Goal: Transaction & Acquisition: Purchase product/service

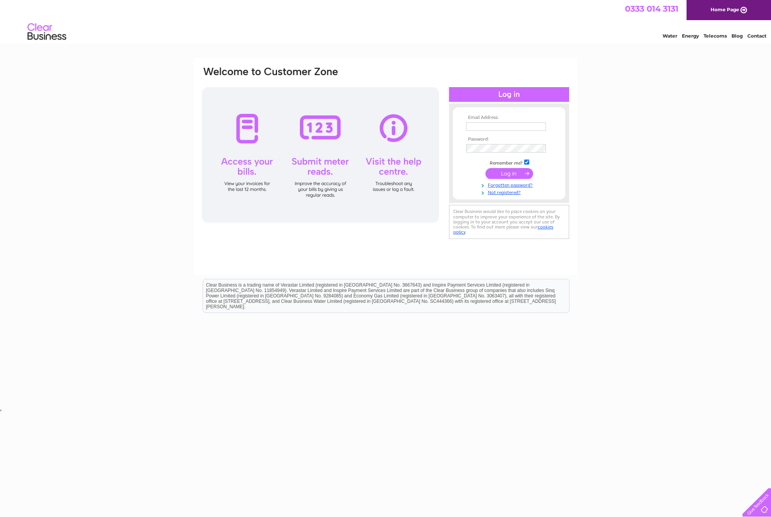
type input "nick@cartoonfun.co.uk"
click at [508, 173] on input "submit" at bounding box center [509, 173] width 48 height 11
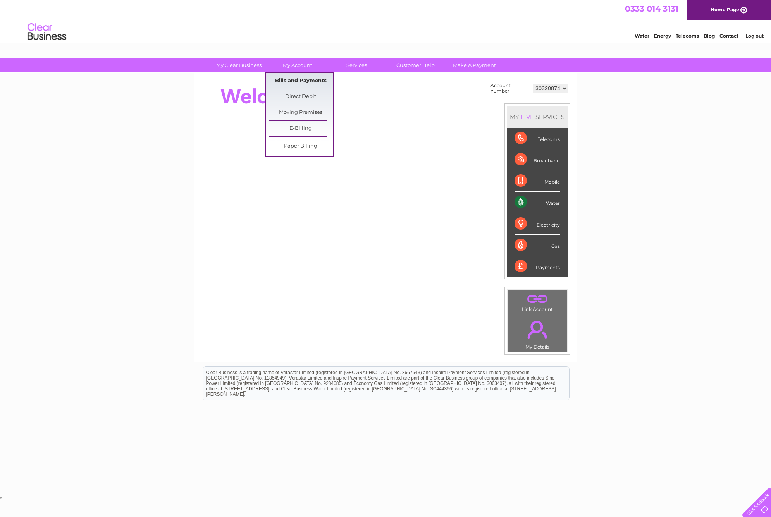
click at [287, 75] on link "Bills and Payments" at bounding box center [301, 80] width 64 height 15
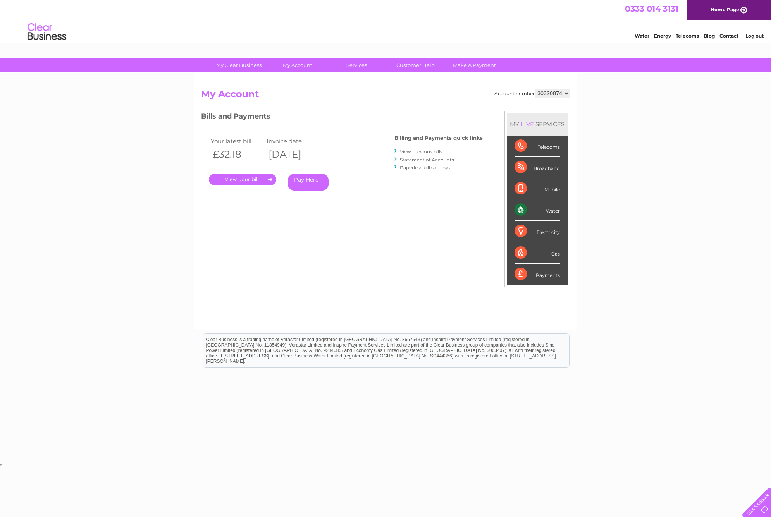
click at [253, 180] on link "." at bounding box center [242, 179] width 67 height 11
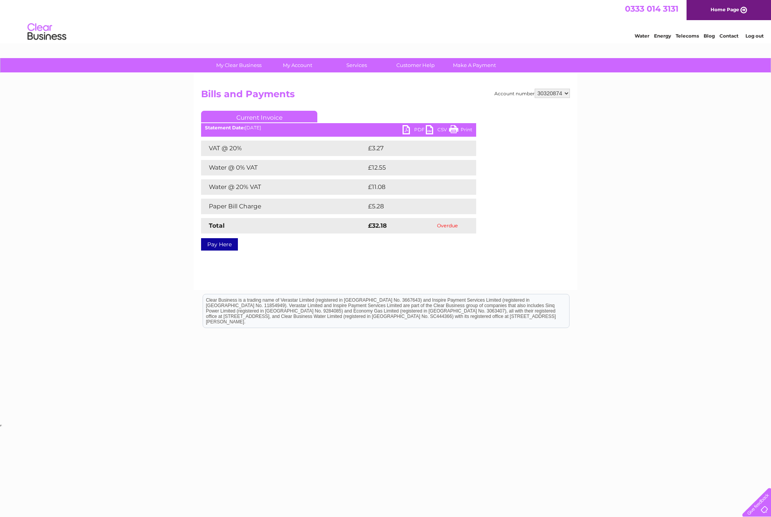
click at [252, 115] on link "Current Invoice" at bounding box center [259, 117] width 116 height 12
click at [406, 129] on link "PDF" at bounding box center [413, 130] width 23 height 11
click at [222, 244] on link "Pay Here" at bounding box center [219, 244] width 37 height 12
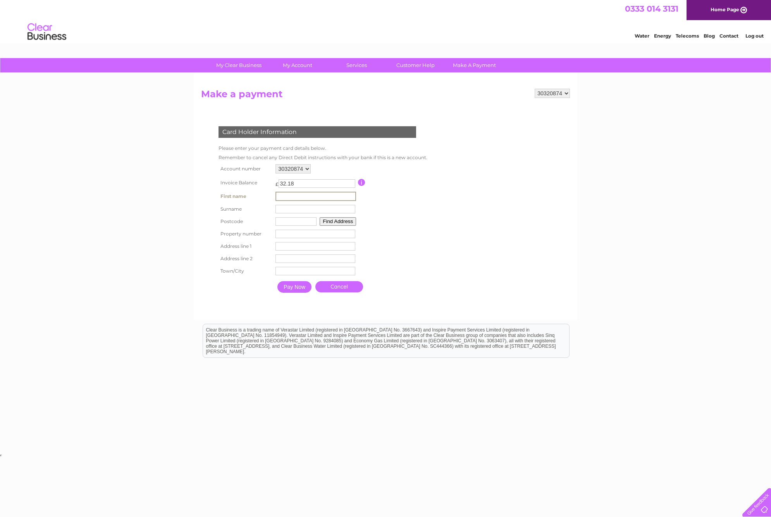
click at [309, 198] on input "text" at bounding box center [315, 196] width 81 height 9
type input "Nick"
type input "Brennan"
type input "TR10 8BH"
type input "40"
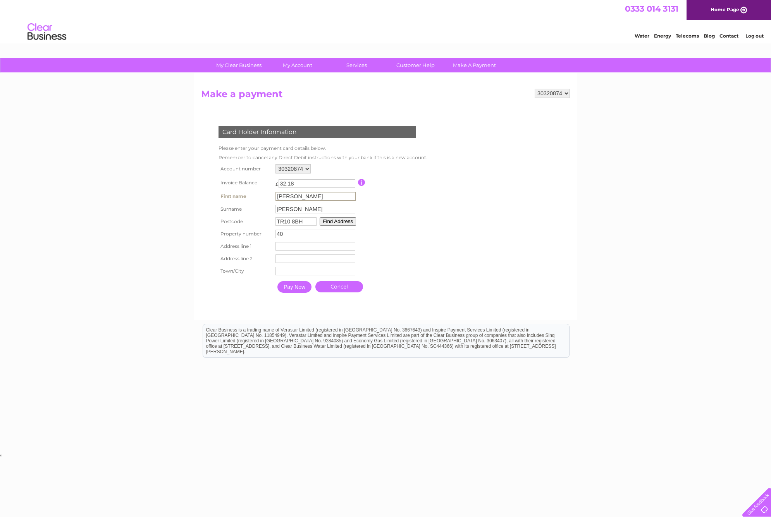
type input "40 Lower Market Street"
type input "Penryn"
click at [285, 246] on input "40 Lower Market Street" at bounding box center [315, 246] width 80 height 9
type input "Lower Market Street"
click at [299, 287] on input "Pay Now" at bounding box center [294, 286] width 34 height 12
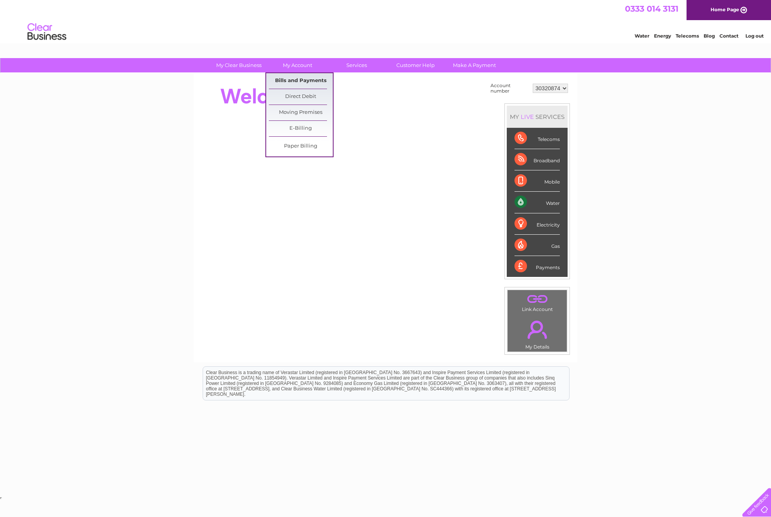
click at [290, 78] on link "Bills and Payments" at bounding box center [301, 80] width 64 height 15
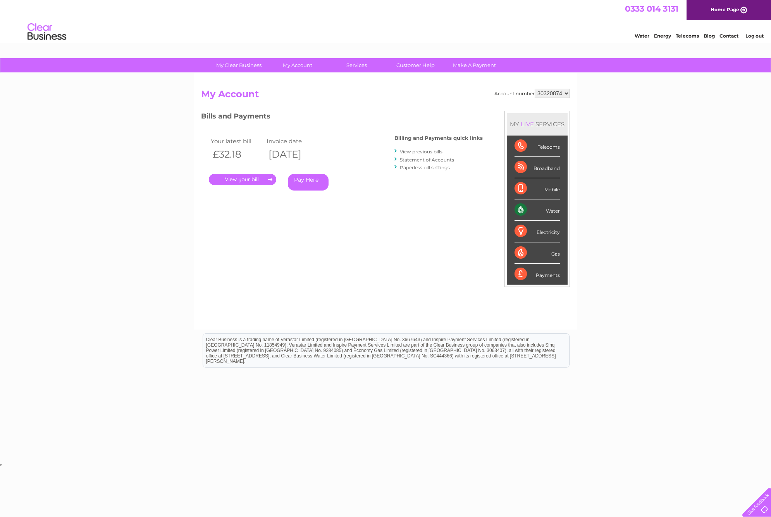
click at [749, 34] on link "Log out" at bounding box center [754, 36] width 18 height 6
